Goal: Information Seeking & Learning: Learn about a topic

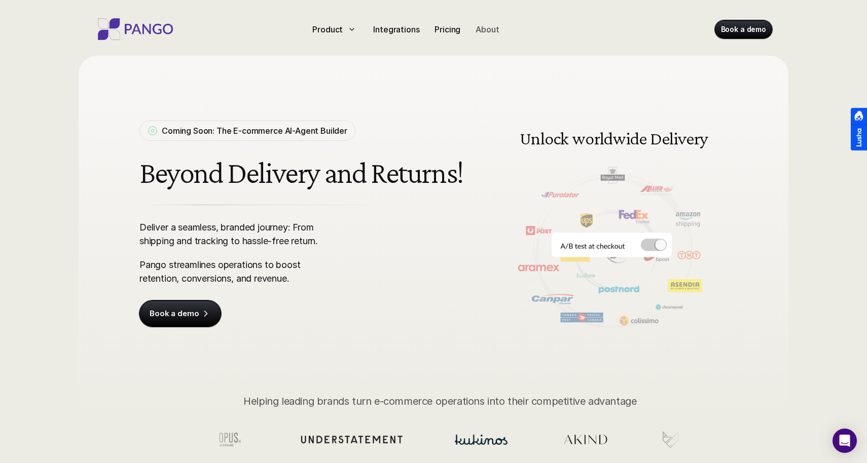
click at [486, 26] on p "About" at bounding box center [486, 29] width 23 height 12
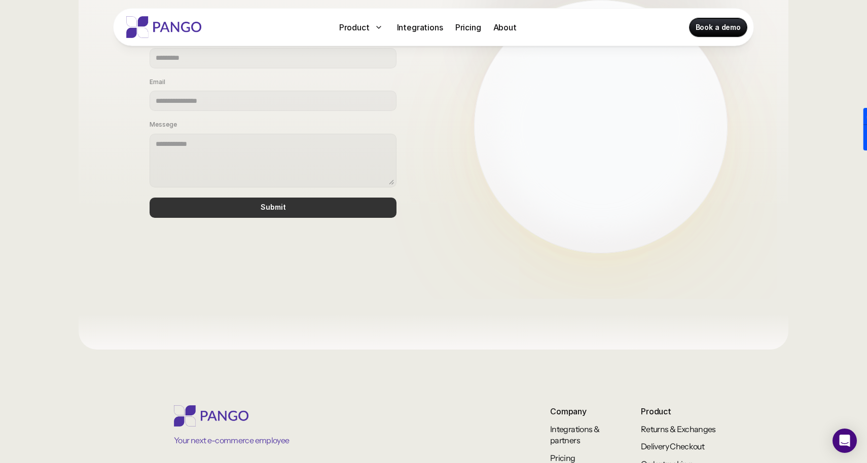
scroll to position [847, 0]
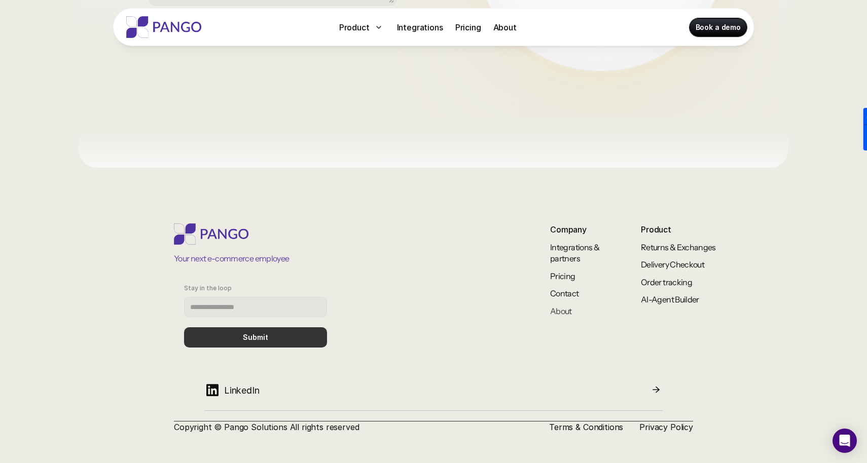
click at [566, 311] on link "About" at bounding box center [561, 311] width 22 height 10
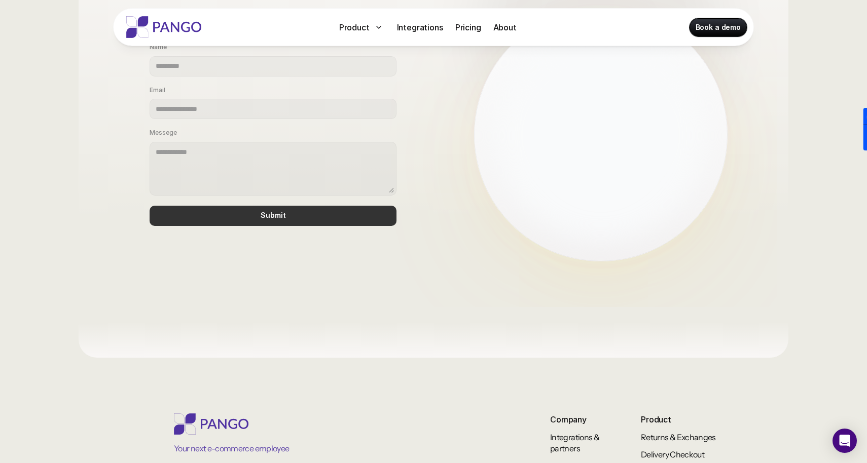
scroll to position [775, 0]
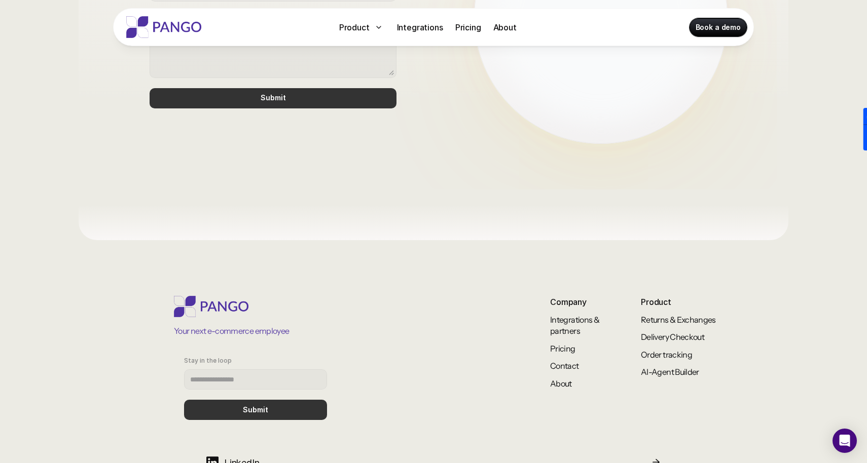
click at [505, 32] on p "About" at bounding box center [504, 27] width 23 height 12
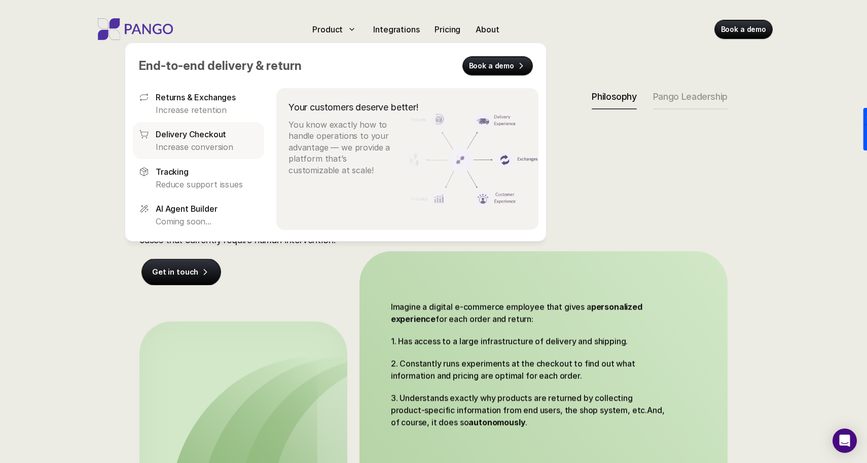
click at [203, 132] on p "Delivery Checkout" at bounding box center [191, 134] width 70 height 12
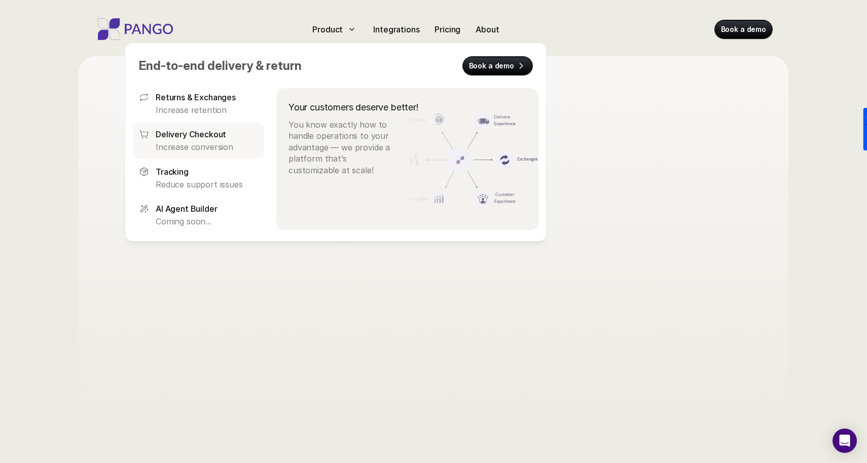
scroll to position [56, 0]
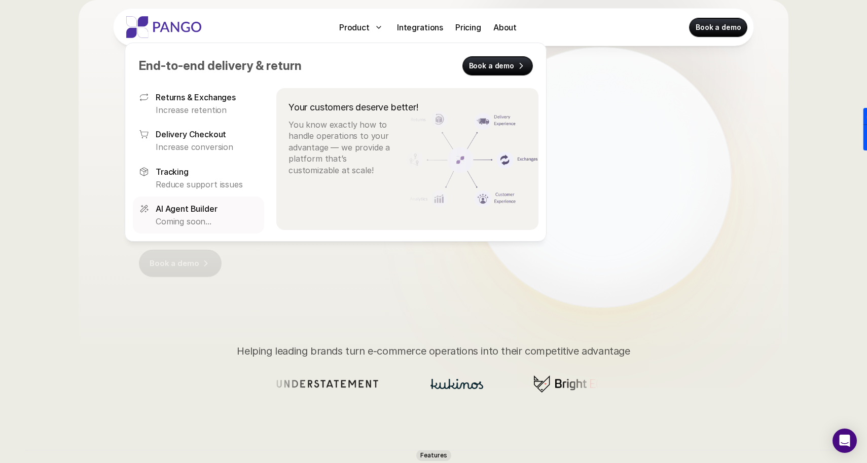
click at [187, 220] on p "Coming soon..." at bounding box center [207, 221] width 102 height 11
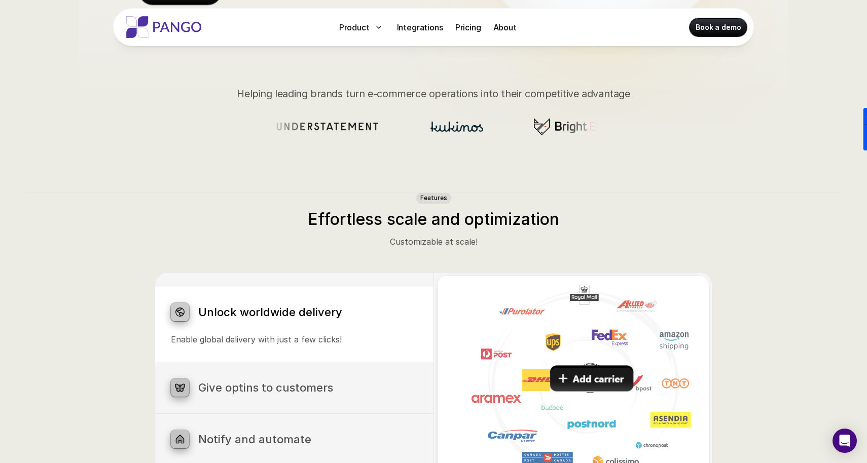
scroll to position [0, 0]
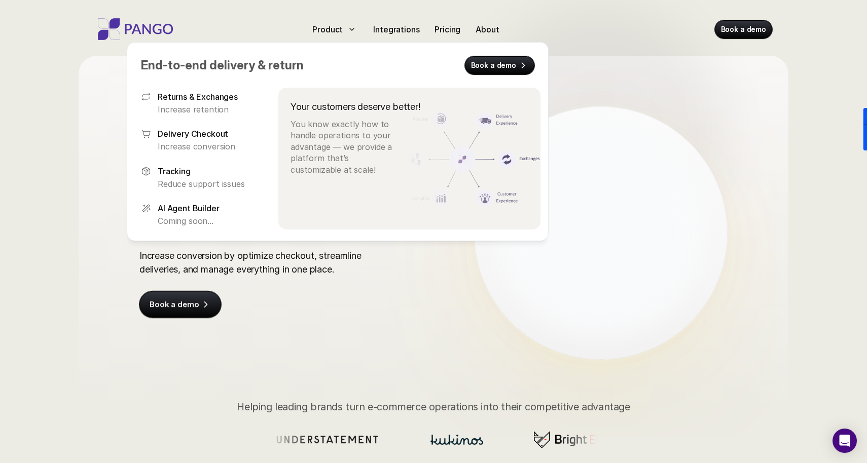
click at [575, 72] on div "Pango Delivery Management Deliver more than labels! Increase conversion by opti…" at bounding box center [433, 218] width 649 height 324
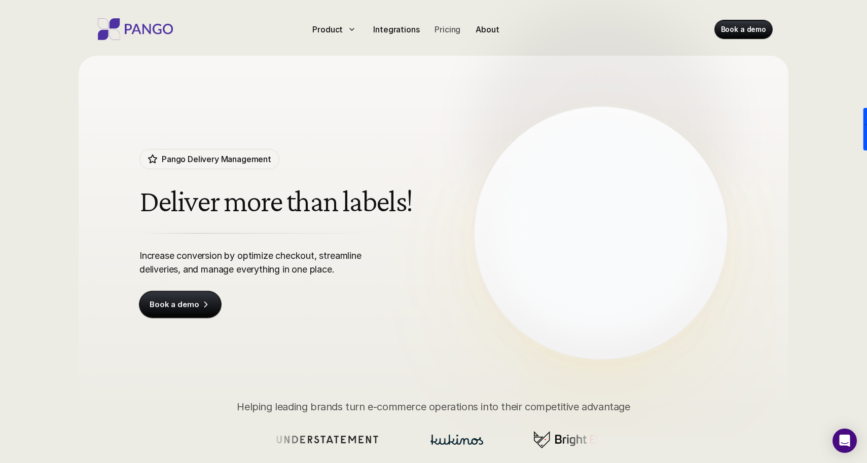
click at [436, 31] on p "Pricing" at bounding box center [447, 29] width 26 height 12
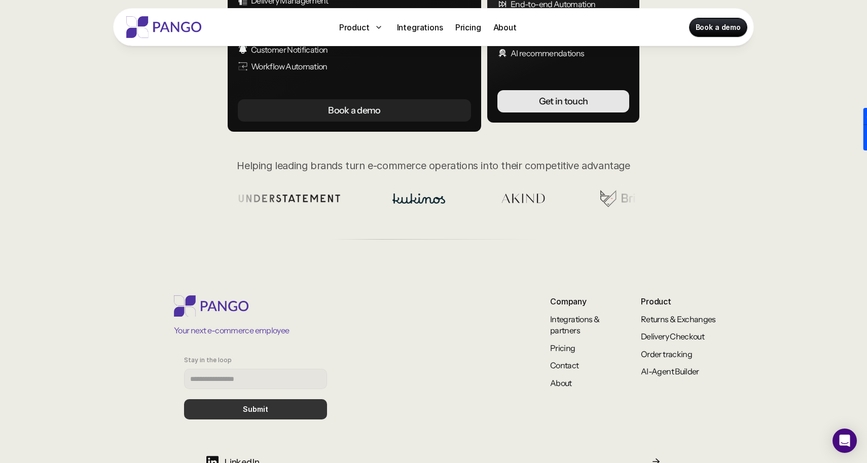
scroll to position [356, 0]
